Goal: Transaction & Acquisition: Purchase product/service

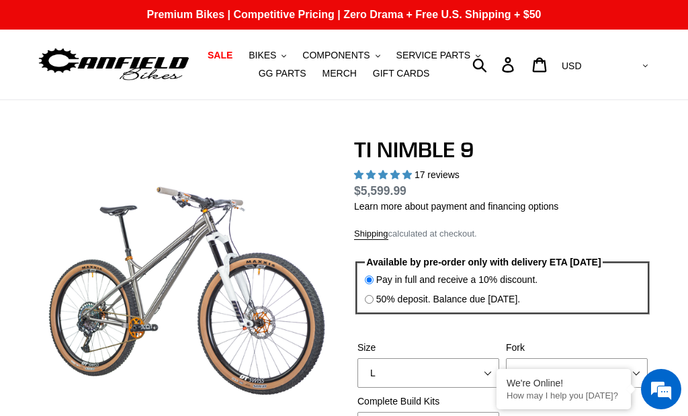
select select "highest-rating"
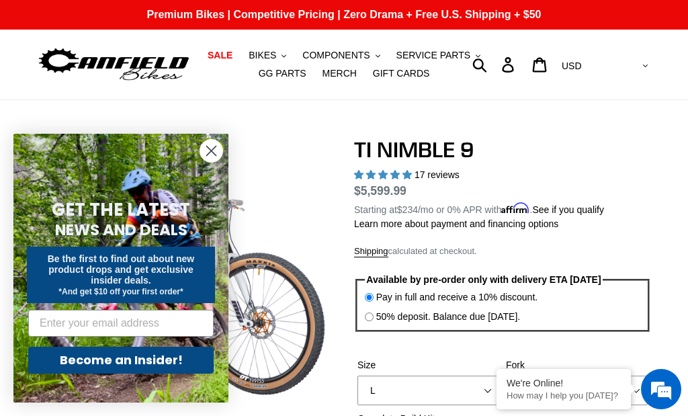
click at [213, 144] on circle "Close dialog" at bounding box center [211, 151] width 22 height 22
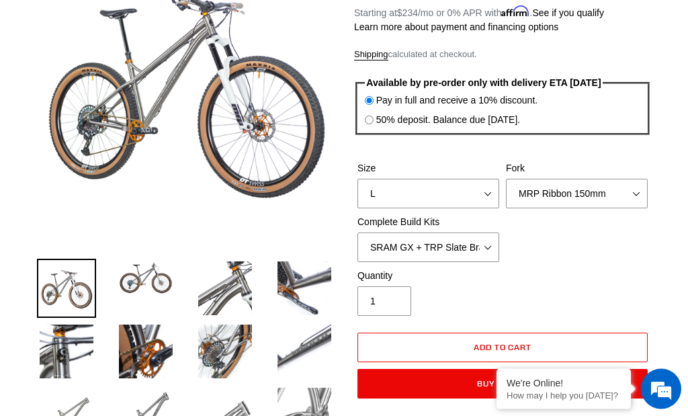
scroll to position [197, 0]
click at [485, 193] on select "S M L XL / XXL (Specify at checkout)" at bounding box center [428, 194] width 142 height 30
select select "M"
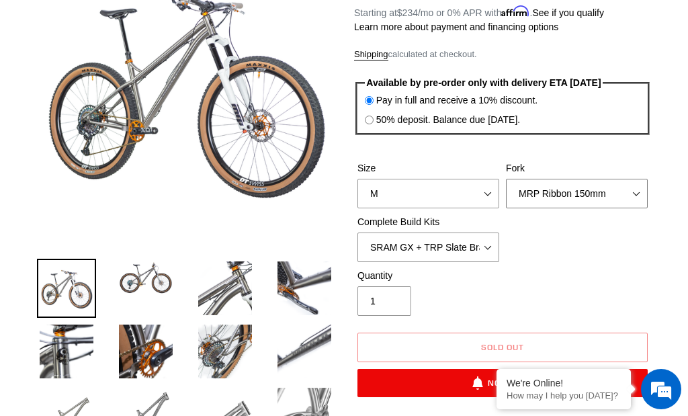
click at [635, 191] on select "MRP Ribbon 150mm RockShox Lyrik 150mm Fox Factory 36 150mm Cane Creek Helm 150m…" at bounding box center [577, 194] width 142 height 30
click at [637, 195] on select "MRP Ribbon 150mm RockShox Lyrik 150mm Fox Factory 36 150mm Cane Creek Helm 150m…" at bounding box center [577, 194] width 142 height 30
click at [644, 199] on select "MRP Ribbon 150mm RockShox Lyrik 150mm Fox Factory 36 150mm Cane Creek Helm 150m…" at bounding box center [577, 194] width 142 height 30
click at [491, 241] on select "SRAM GX + TRP Slate Brakes + Rotors + e13 LG-1 Wheels SHIMANO XT + SHIMANO brak…" at bounding box center [428, 247] width 142 height 30
click at [647, 186] on select "MRP Ribbon 150mm RockShox Lyrik 150mm Fox Factory 36 150mm Cane Creek Helm 150m…" at bounding box center [577, 194] width 142 height 30
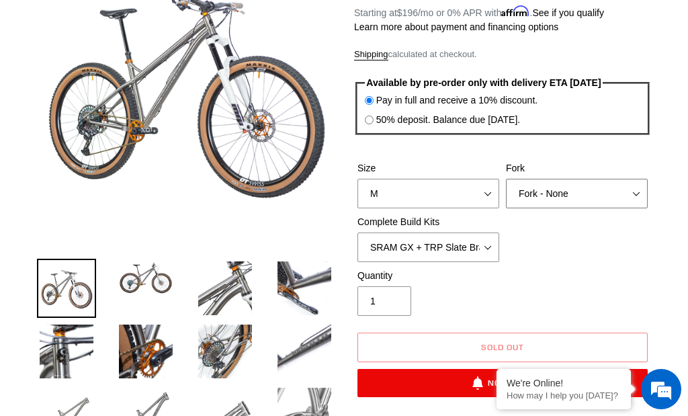
select select "Fox Factory 36 150mm"
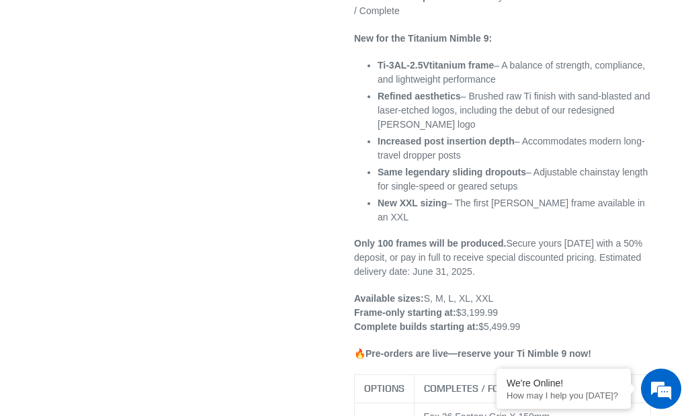
scroll to position [814, 0]
